Goal: Task Accomplishment & Management: Manage account settings

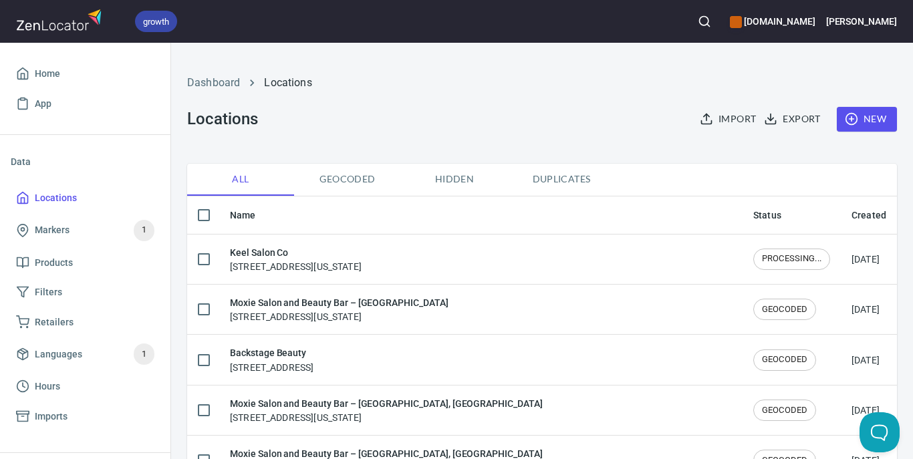
click at [851, 121] on line "button" at bounding box center [851, 119] width 0 height 5
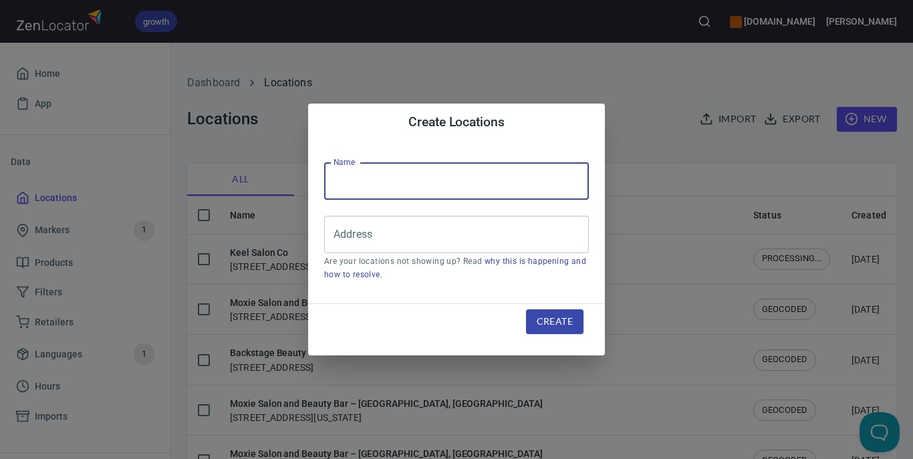
click at [400, 183] on input "text" at bounding box center [456, 180] width 265 height 37
paste input "Chromatic Beauty Hair Artistry"
type input "Chromatic Beauty Hair Artistry"
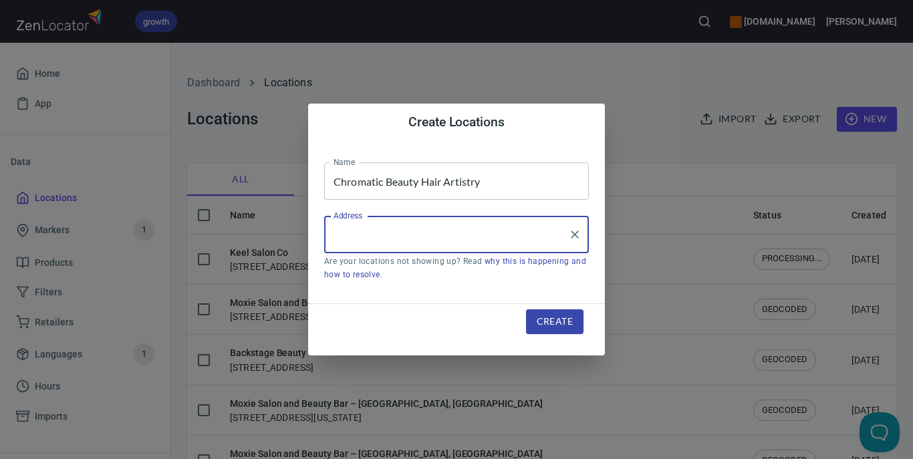
click at [383, 233] on input "Address" at bounding box center [446, 234] width 232 height 25
paste input "[STREET_ADDRESS]"
click at [460, 232] on input "[STREET_ADDRESS]" at bounding box center [446, 234] width 232 height 25
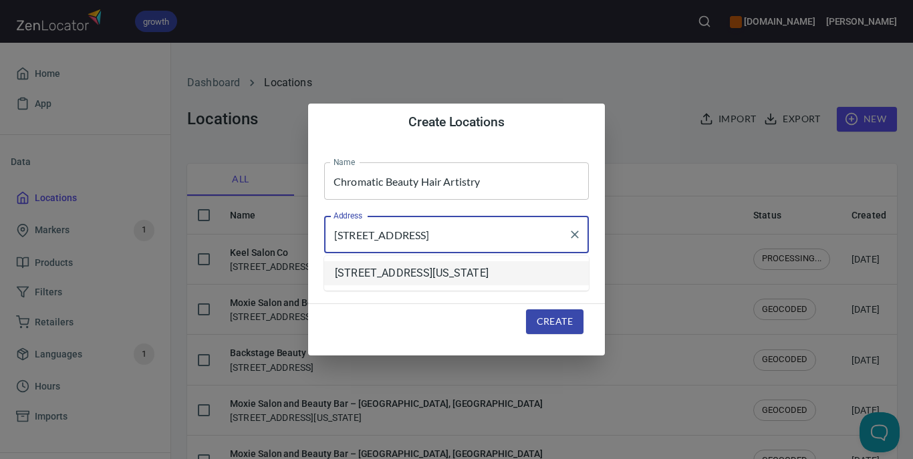
click at [473, 277] on li "[STREET_ADDRESS][US_STATE]" at bounding box center [456, 273] width 265 height 24
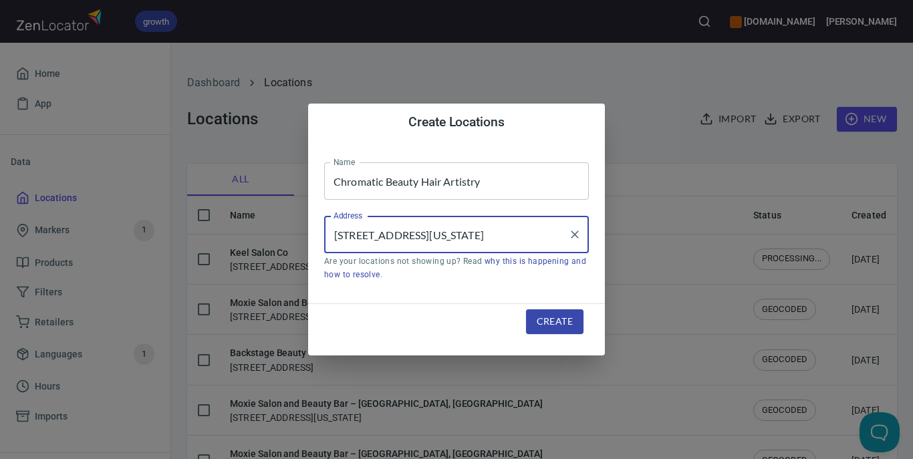
type input "[STREET_ADDRESS][US_STATE]"
click at [539, 324] on span "Create" at bounding box center [554, 321] width 36 height 17
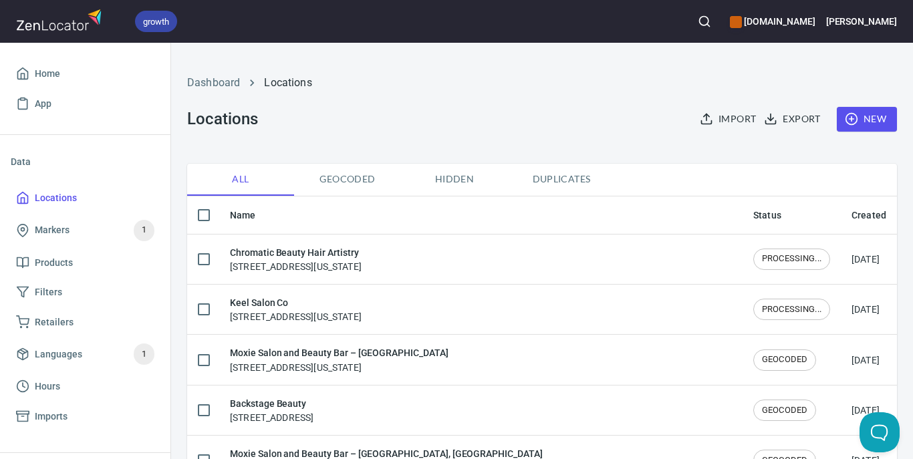
drag, startPoint x: 864, startPoint y: 98, endPoint x: 861, endPoint y: 114, distance: 16.3
click at [864, 98] on div "Dashboard Locations" at bounding box center [541, 83] width 725 height 32
click at [856, 98] on div "Dashboard Locations" at bounding box center [541, 83] width 725 height 32
click at [850, 124] on span "New" at bounding box center [866, 119] width 39 height 17
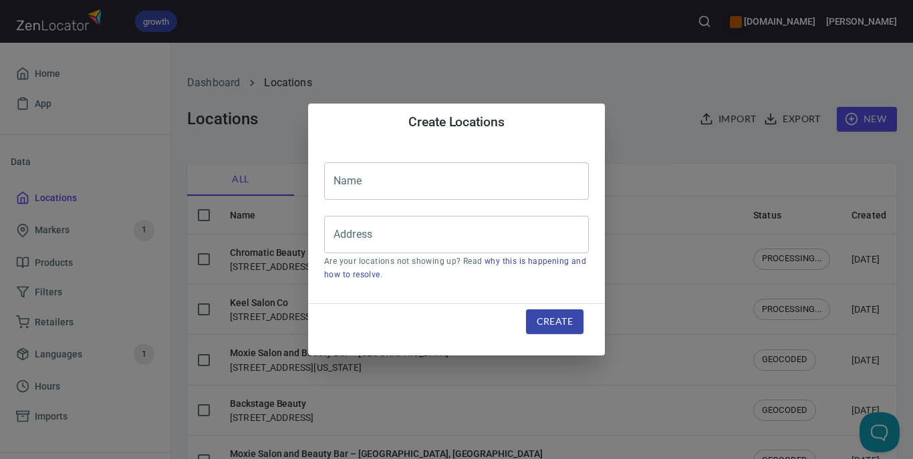
click at [418, 187] on input "text" at bounding box center [456, 180] width 265 height 37
click at [353, 230] on input "Address" at bounding box center [446, 234] width 232 height 25
paste input "[STREET_ADDRESS]"
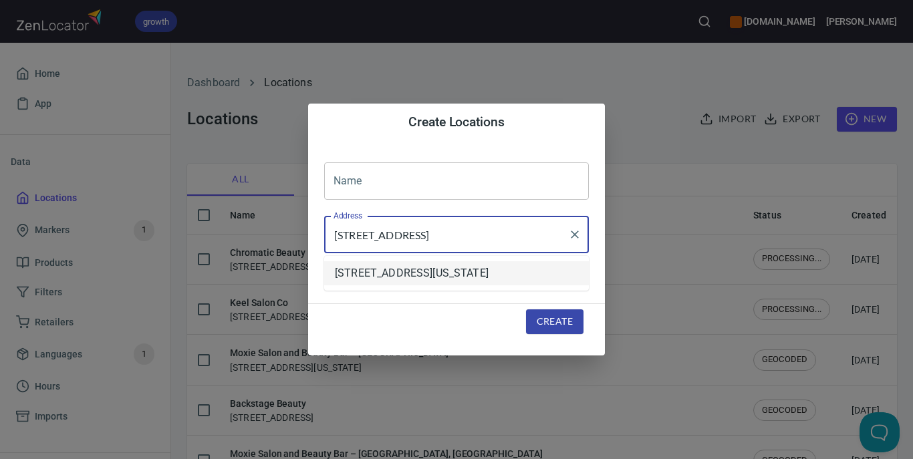
click at [500, 269] on li "[STREET_ADDRESS][US_STATE]" at bounding box center [456, 273] width 265 height 24
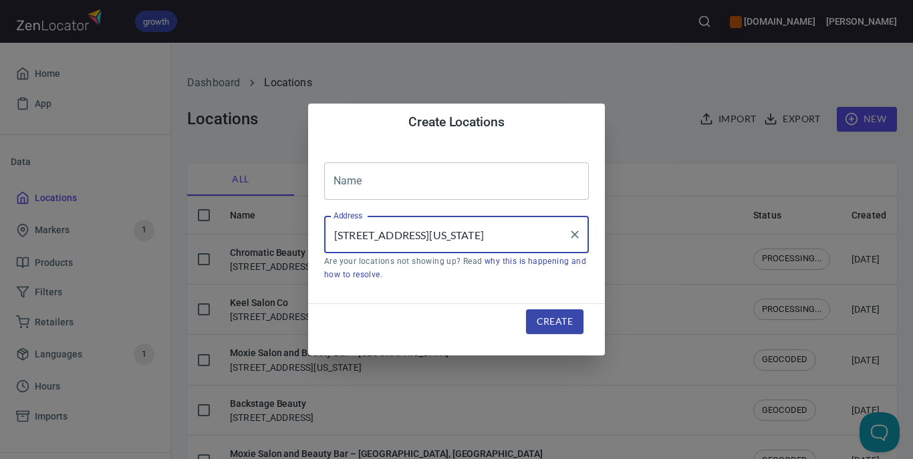
type input "[STREET_ADDRESS][US_STATE]"
click at [490, 176] on input "text" at bounding box center [456, 180] width 265 height 37
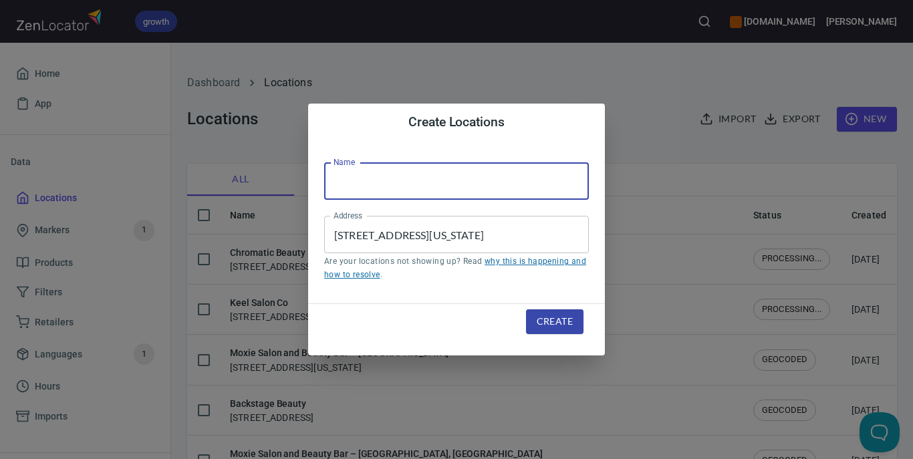
paste input "J Gold Salon"
type input "J Gold Salon"
click at [558, 311] on button "Create" at bounding box center [554, 321] width 57 height 25
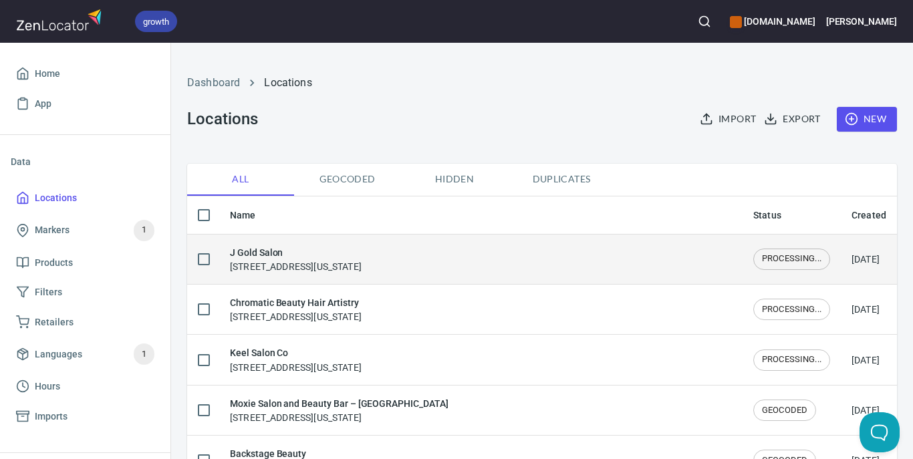
click at [309, 255] on h6 "J Gold Salon" at bounding box center [296, 252] width 132 height 15
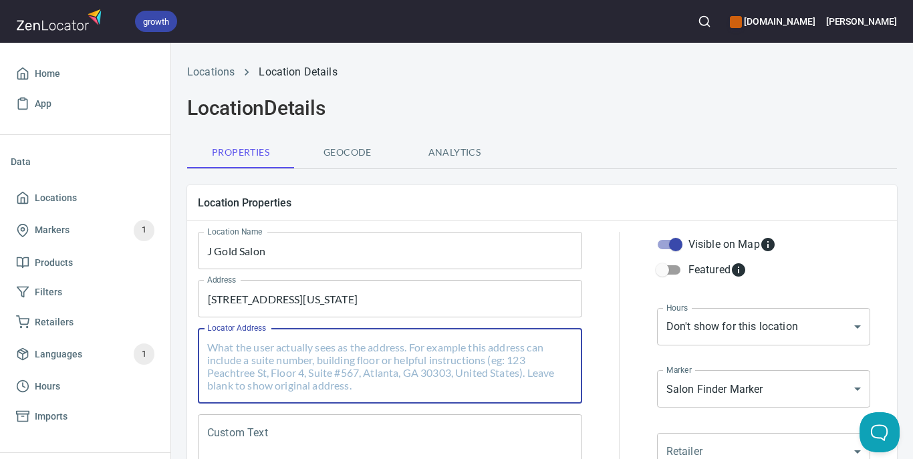
click at [296, 353] on textarea "Locator Address" at bounding box center [389, 366] width 365 height 51
paste textarea "[STREET_ADDRESS]"
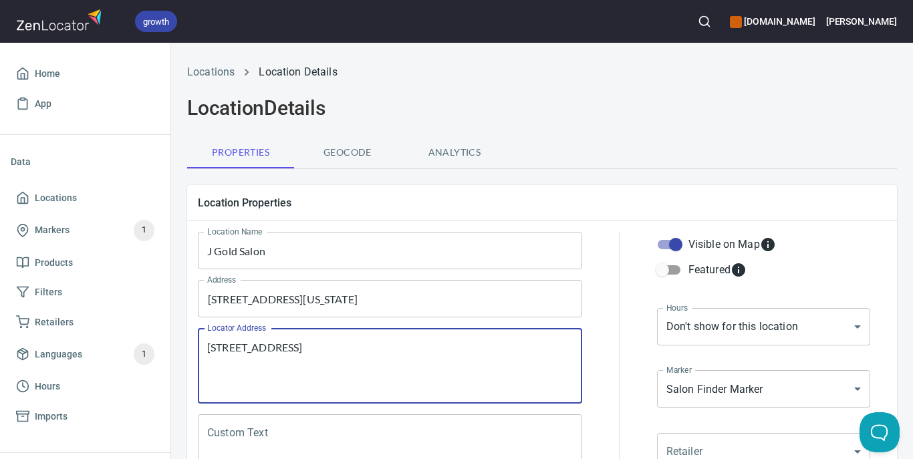
click at [406, 350] on textarea "[STREET_ADDRESS]" at bounding box center [389, 366] width 365 height 51
click at [325, 348] on textarea "[STREET_ADDRESS]" at bounding box center [389, 366] width 365 height 51
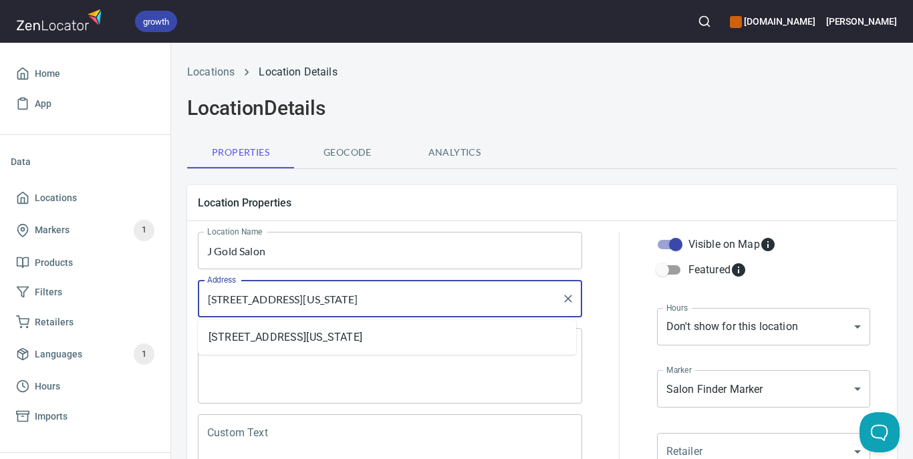
drag, startPoint x: 333, startPoint y: 300, endPoint x: 508, endPoint y: 301, distance: 175.7
click at [508, 301] on input "[STREET_ADDRESS][US_STATE]" at bounding box center [380, 298] width 352 height 25
click at [293, 391] on textarea "[STREET_ADDRESS]" at bounding box center [389, 366] width 365 height 51
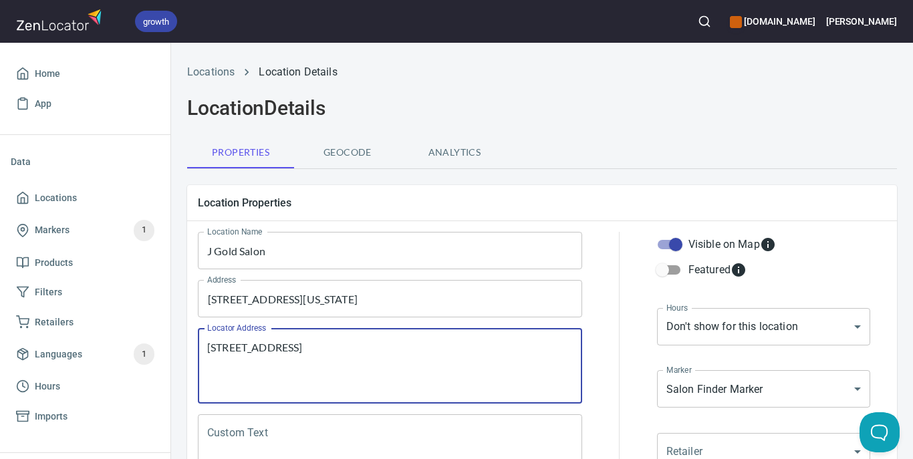
paste textarea "[GEOGRAPHIC_DATA], [US_STATE], [GEOGRAPHIC_DATA]"
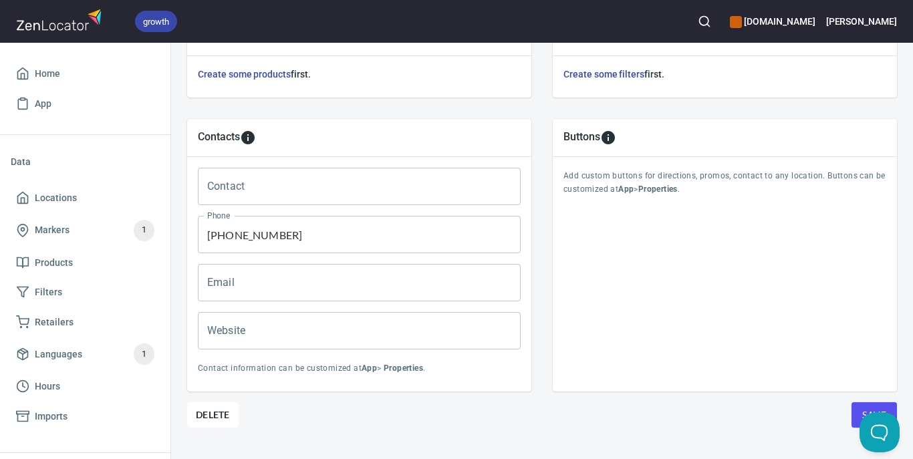
scroll to position [545, 0]
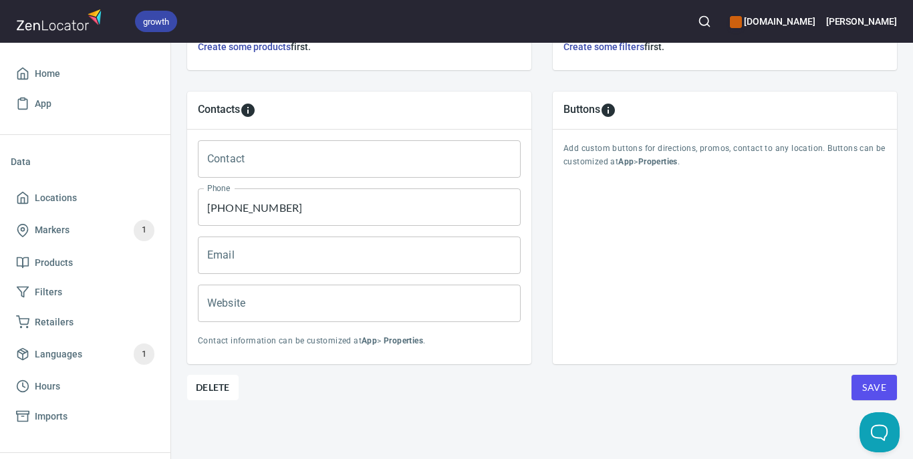
type textarea "[STREET_ADDRESS][US_STATE]"
click at [851, 381] on button "Save" at bounding box center [873, 387] width 45 height 25
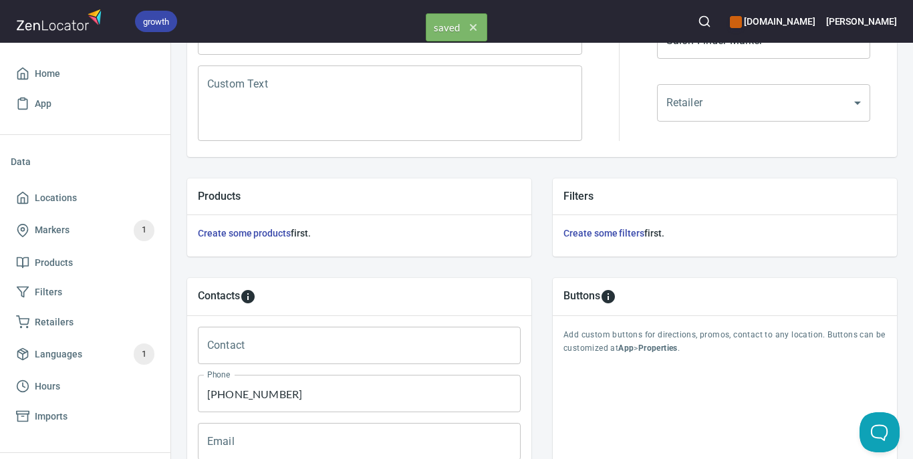
scroll to position [0, 0]
